Goal: Information Seeking & Learning: Learn about a topic

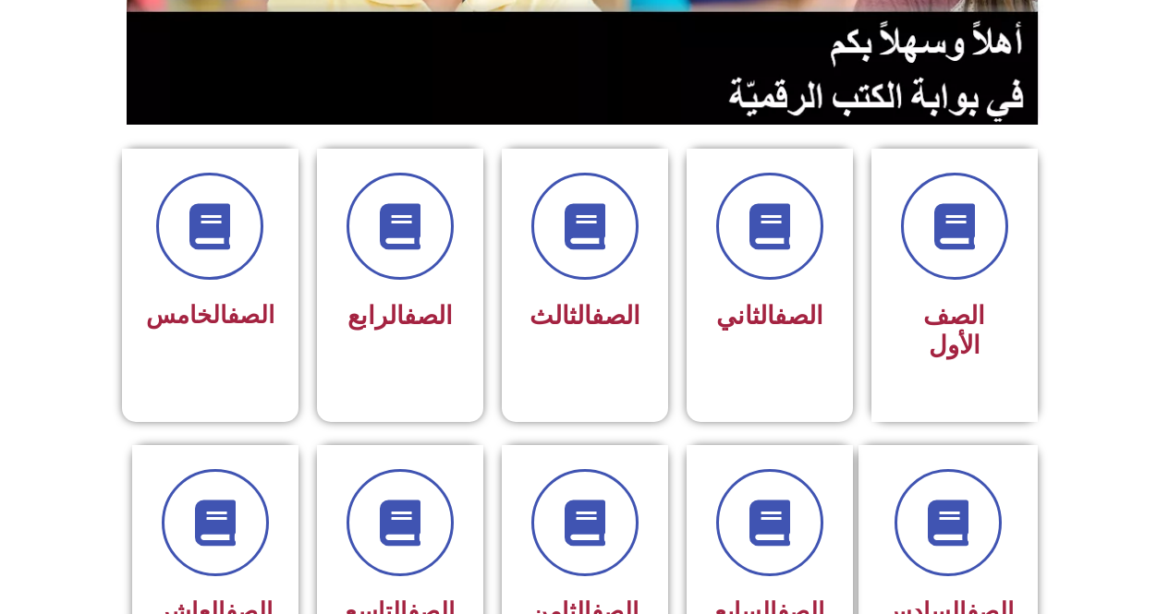
scroll to position [462, 0]
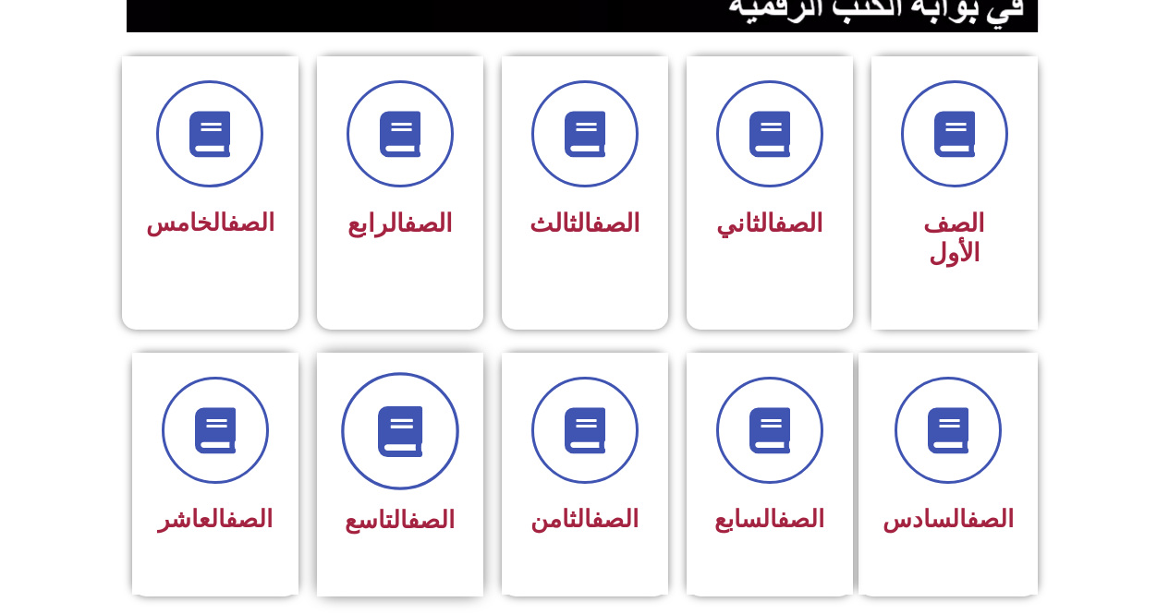
click at [397, 414] on icon at bounding box center [399, 431] width 51 height 51
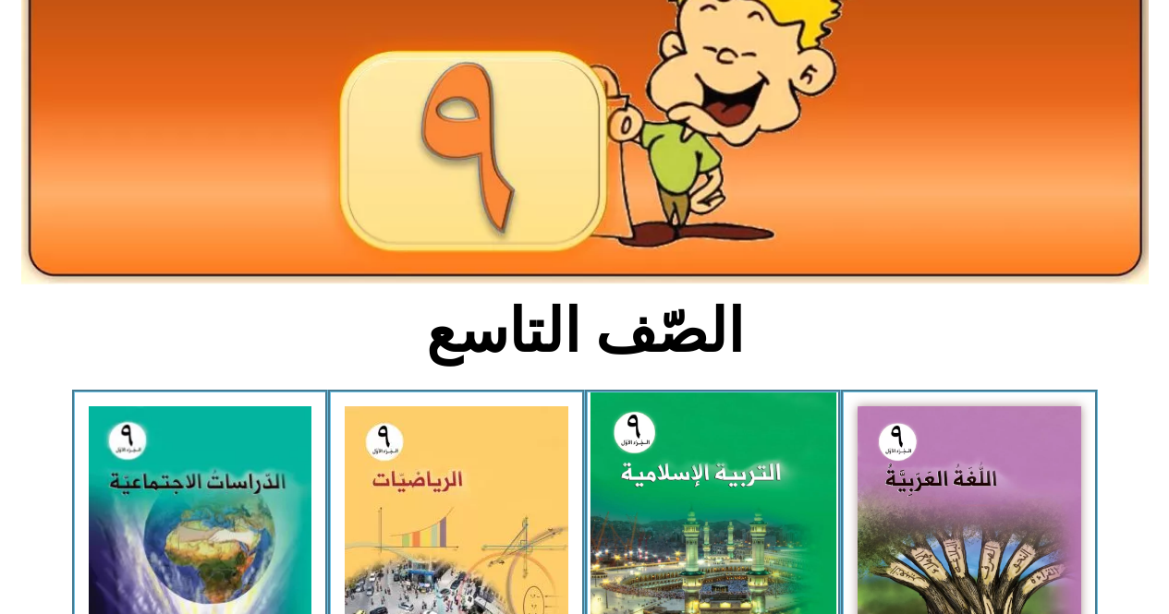
scroll to position [370, 0]
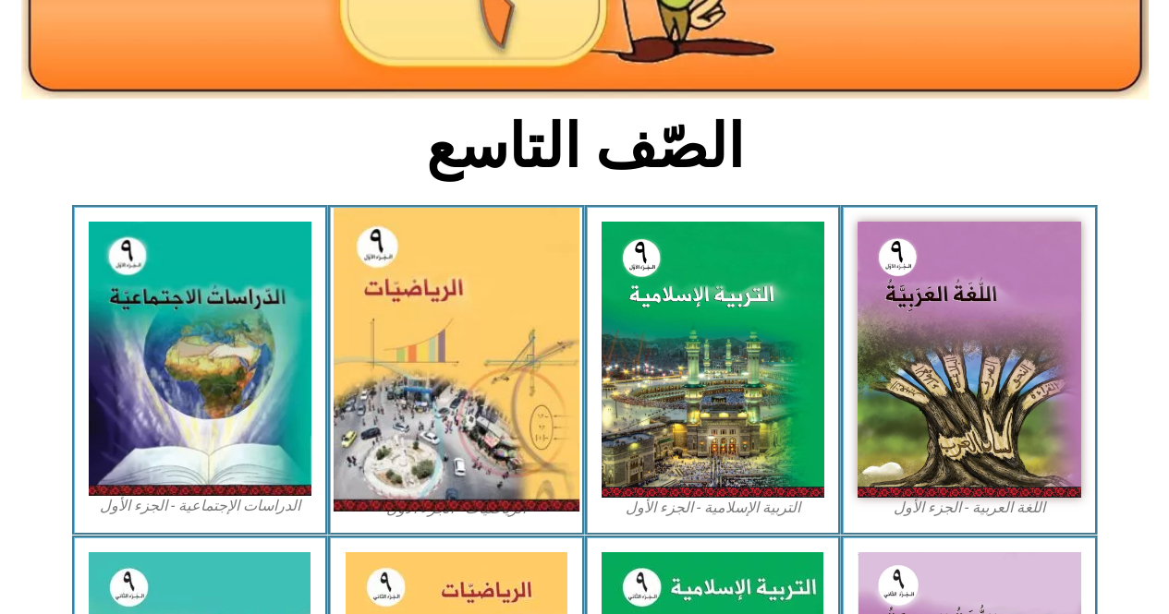
click at [439, 340] on img at bounding box center [456, 360] width 246 height 304
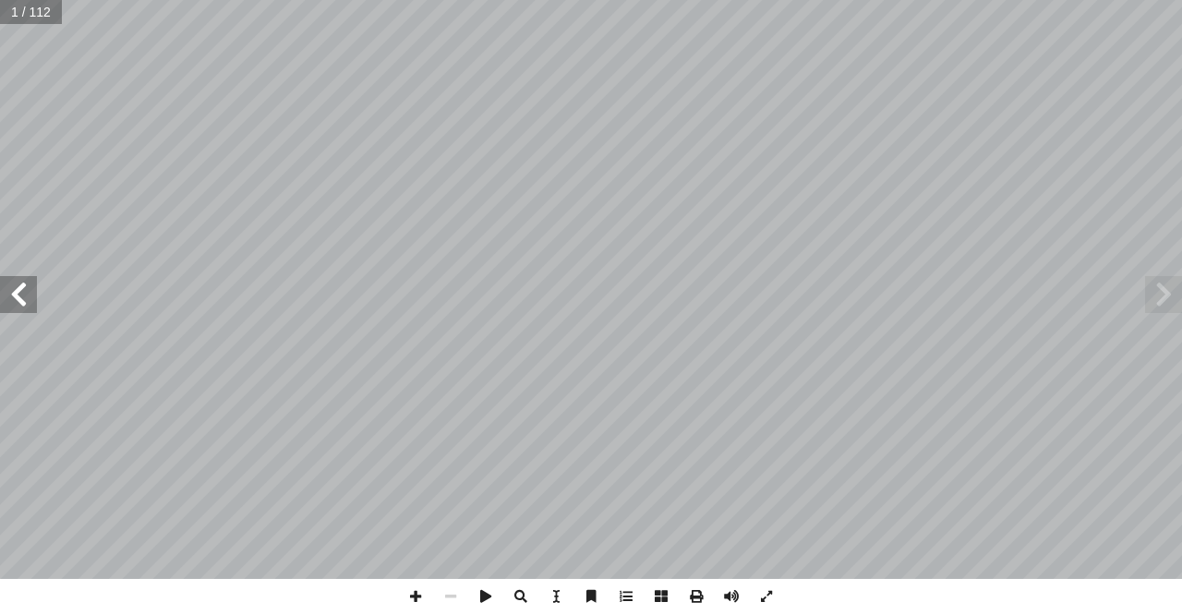
click at [24, 295] on span at bounding box center [18, 294] width 37 height 37
click at [28, 286] on span at bounding box center [18, 294] width 37 height 37
click at [27, 286] on span at bounding box center [18, 294] width 37 height 37
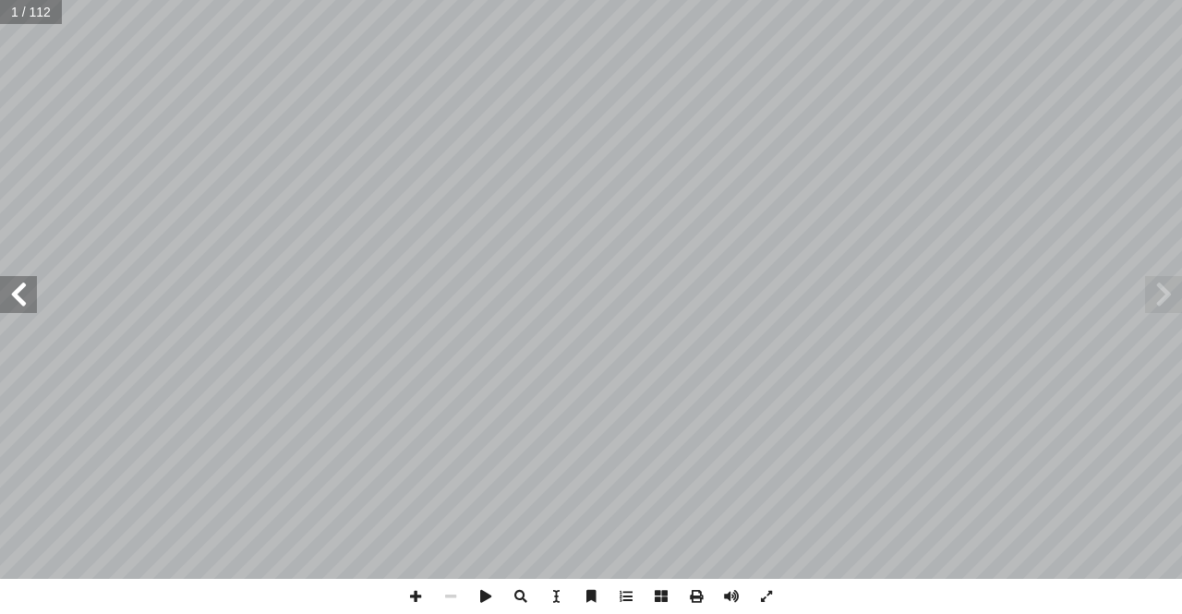
click at [30, 281] on span at bounding box center [18, 294] width 37 height 37
click at [17, 291] on span at bounding box center [18, 294] width 37 height 37
click at [17, 293] on span at bounding box center [18, 294] width 37 height 37
click at [10, 300] on span at bounding box center [18, 294] width 37 height 37
click at [20, 295] on span at bounding box center [18, 294] width 37 height 37
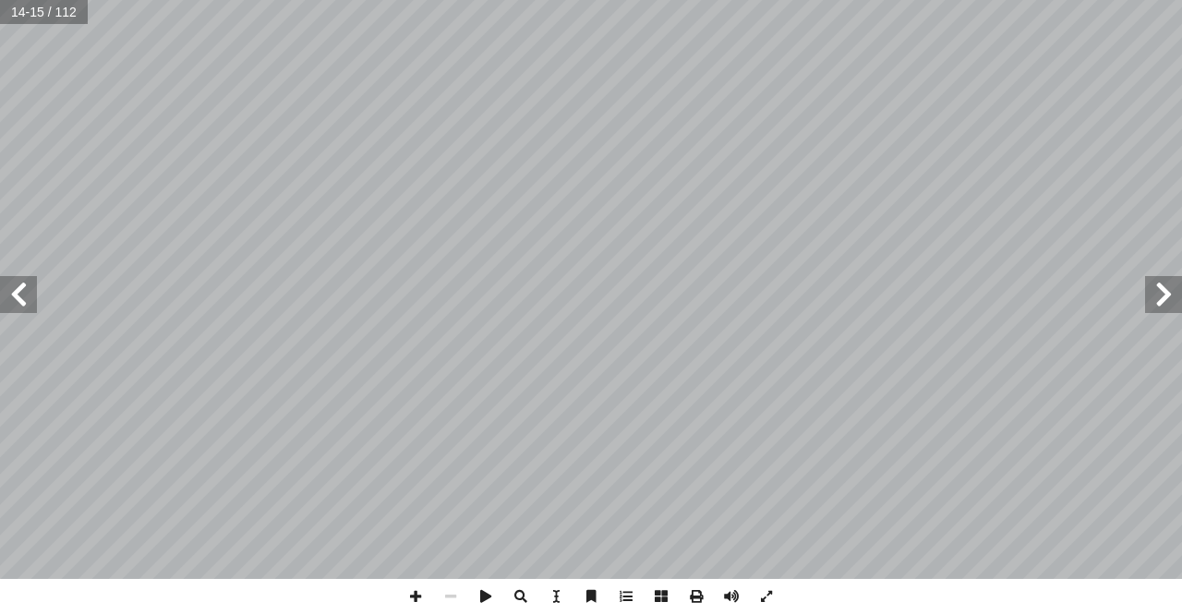
click at [34, 284] on span at bounding box center [18, 294] width 37 height 37
click at [10, 297] on span at bounding box center [18, 294] width 37 height 37
click at [18, 299] on span at bounding box center [18, 294] width 37 height 37
click at [18, 293] on span at bounding box center [18, 294] width 37 height 37
click at [14, 285] on span at bounding box center [18, 294] width 37 height 37
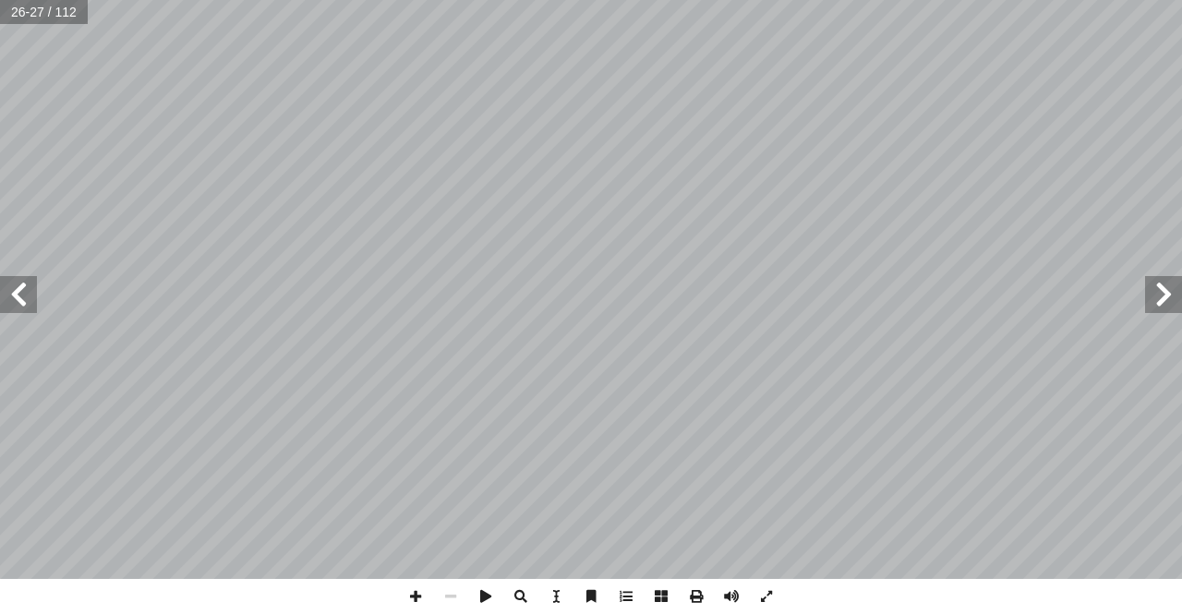
click at [14, 283] on span at bounding box center [18, 294] width 37 height 37
click at [1181, 297] on span at bounding box center [1163, 294] width 37 height 37
click at [481, 600] on span at bounding box center [485, 596] width 35 height 35
click at [489, 598] on span at bounding box center [485, 596] width 35 height 35
click at [1153, 303] on span at bounding box center [1163, 294] width 37 height 37
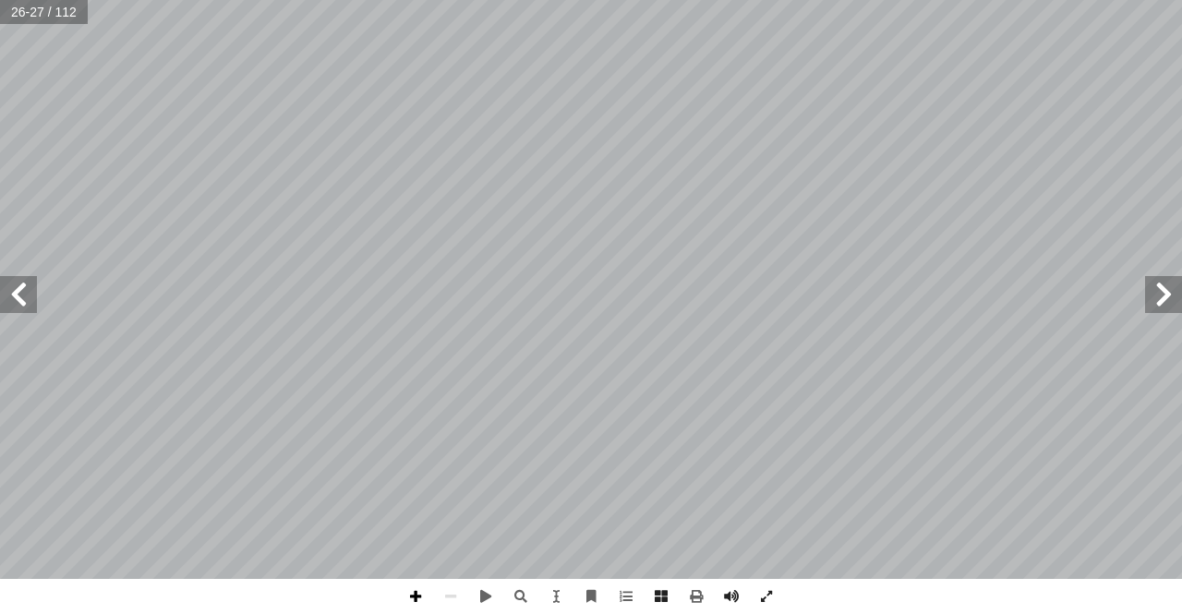
click at [418, 595] on span at bounding box center [415, 596] width 35 height 35
click at [731, 602] on span at bounding box center [731, 596] width 35 height 35
click at [418, 592] on span at bounding box center [415, 596] width 35 height 35
click at [10, 298] on span at bounding box center [18, 294] width 37 height 37
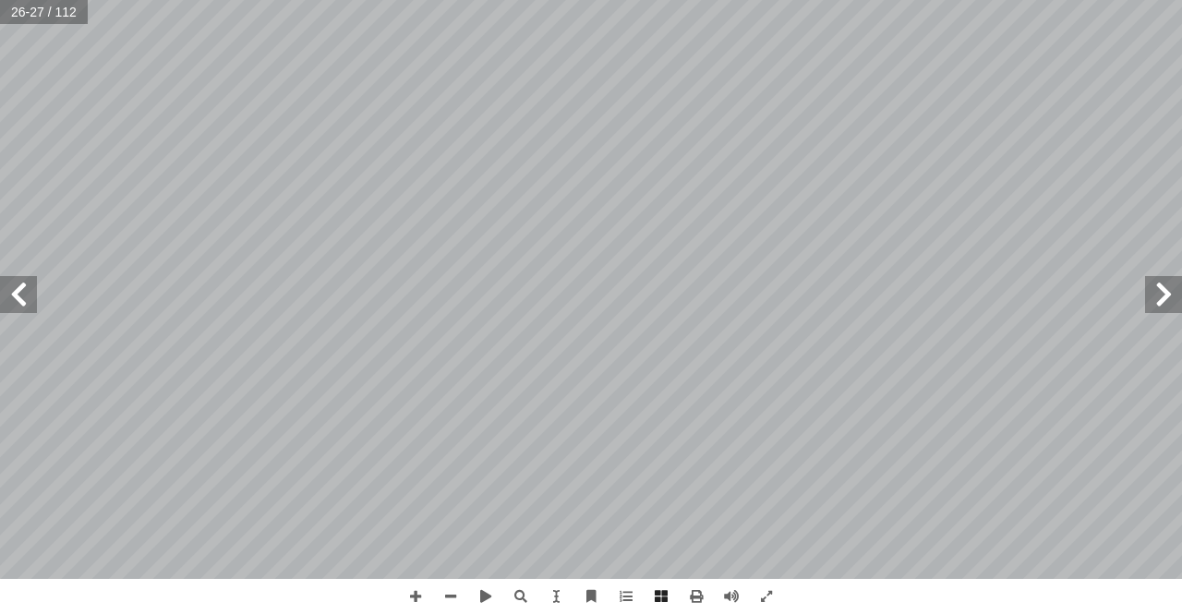
click at [1167, 306] on span at bounding box center [1163, 294] width 37 height 37
click at [20, 299] on span at bounding box center [18, 294] width 37 height 37
click at [18, 299] on span at bounding box center [18, 294] width 37 height 37
